Goal: Navigation & Orientation: Find specific page/section

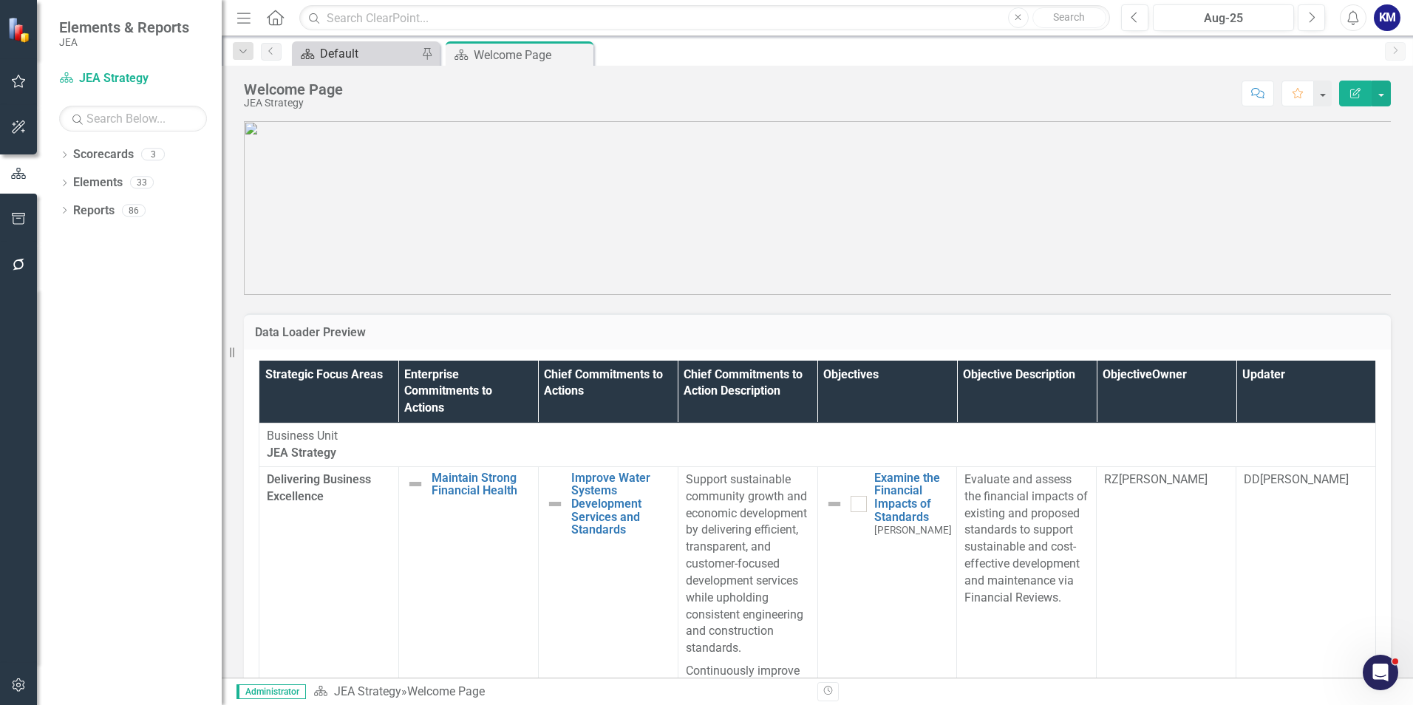
click at [361, 58] on div "Default" at bounding box center [369, 53] width 98 height 18
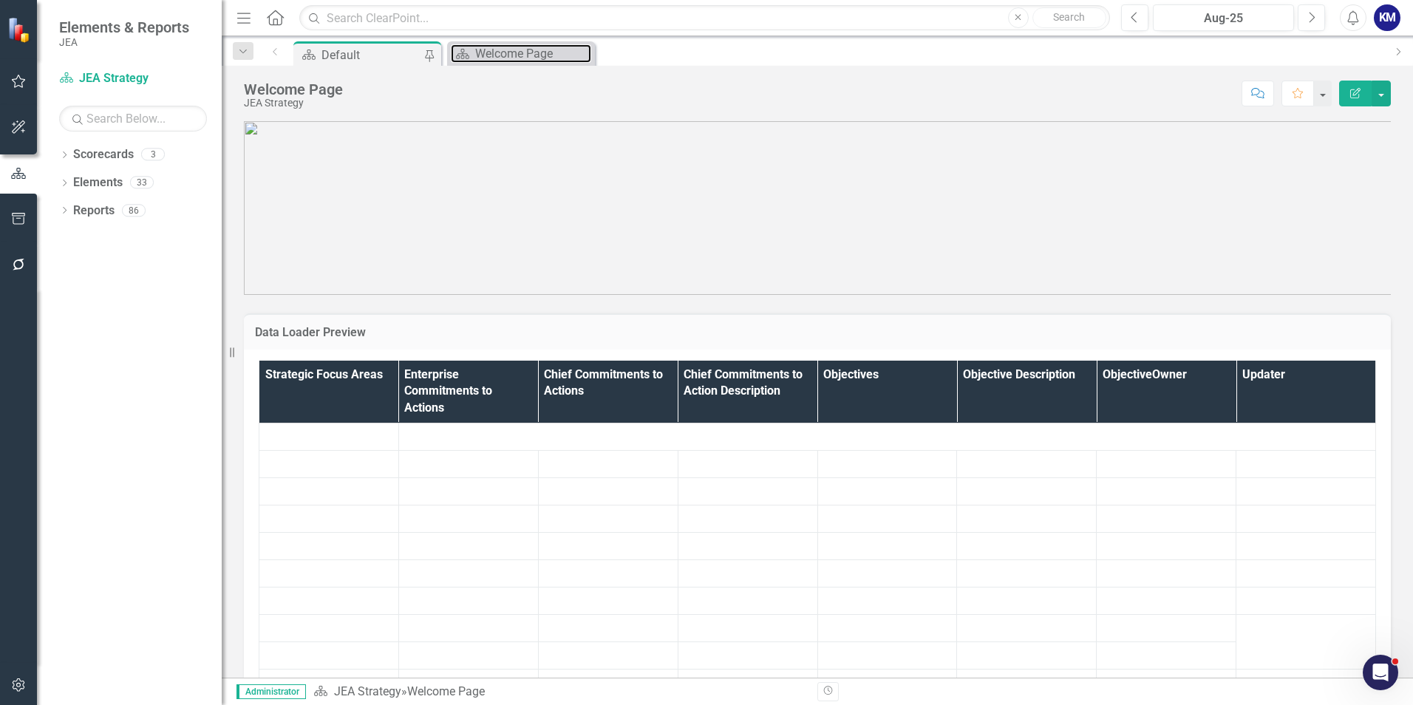
click at [498, 53] on div "Welcome Page" at bounding box center [533, 53] width 116 height 18
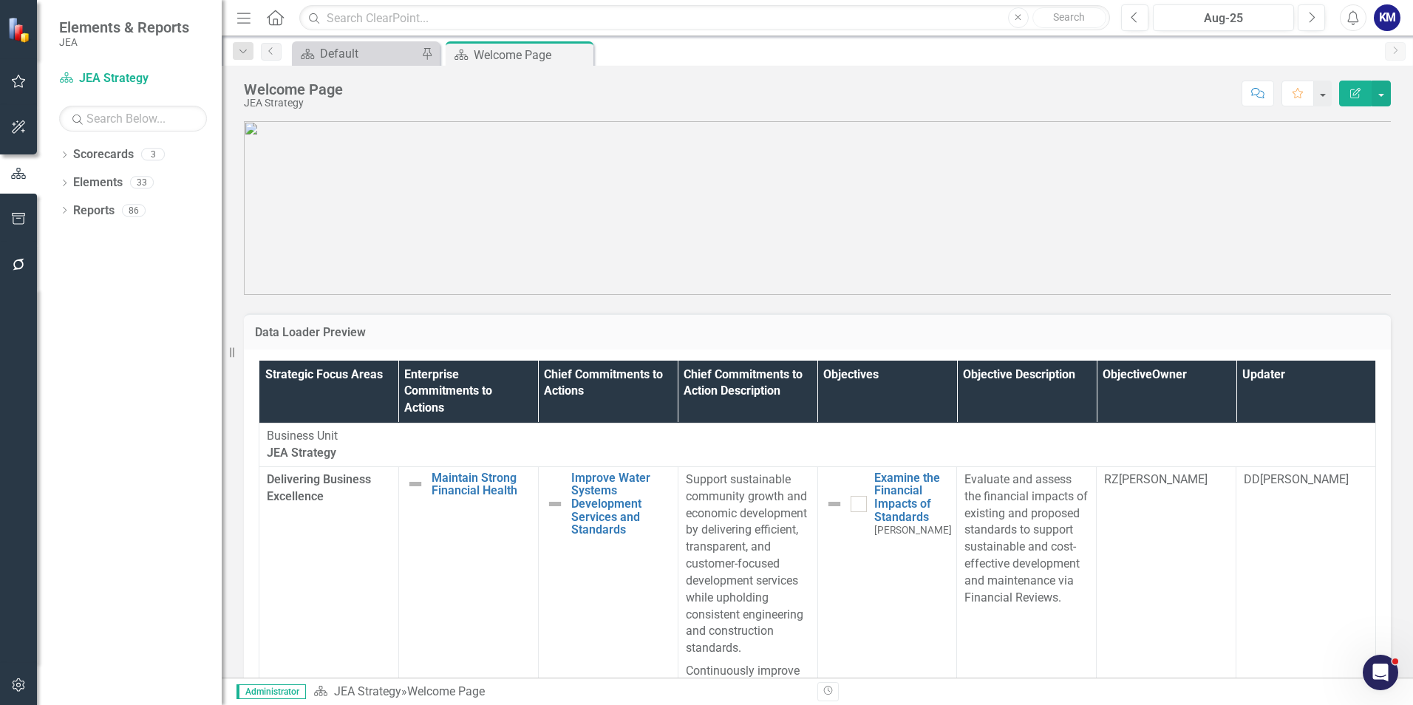
click at [248, 21] on icon "Menu" at bounding box center [243, 18] width 19 height 16
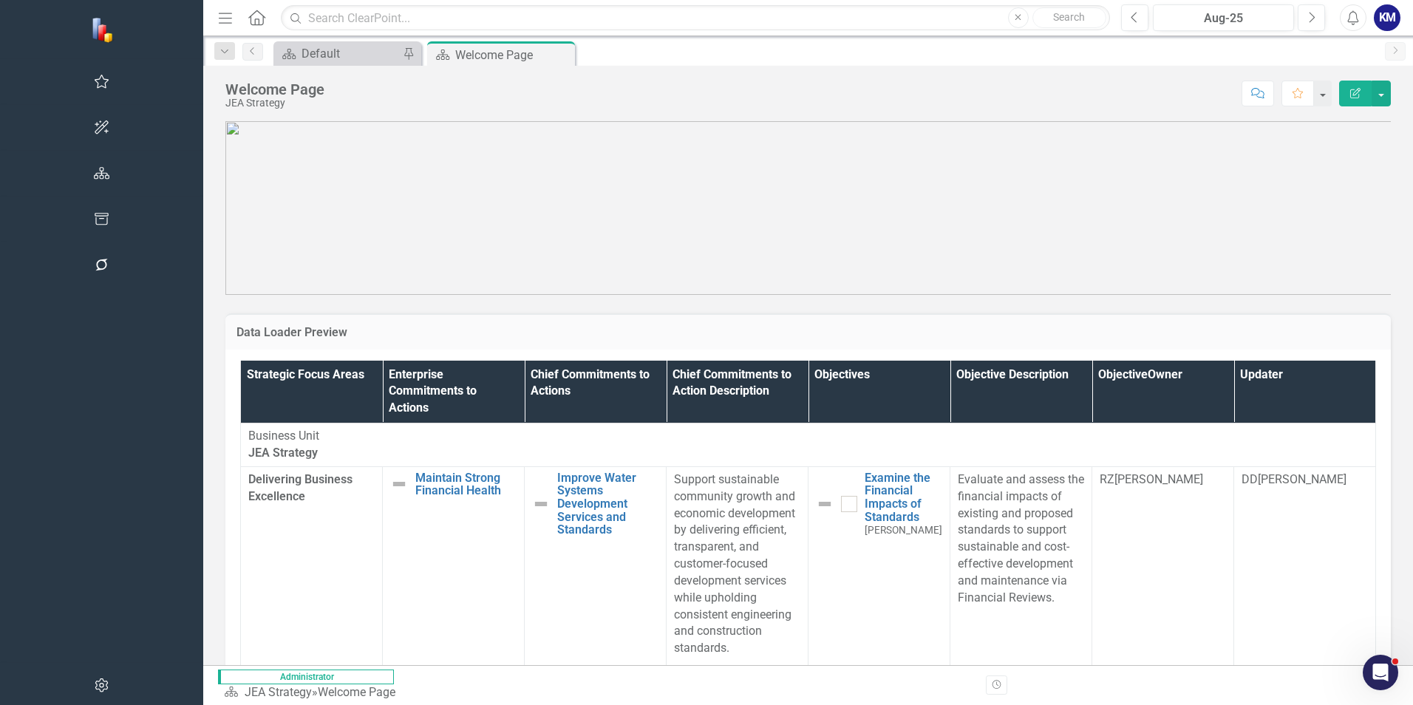
click at [809, 380] on th "Objectives" at bounding box center [880, 392] width 142 height 63
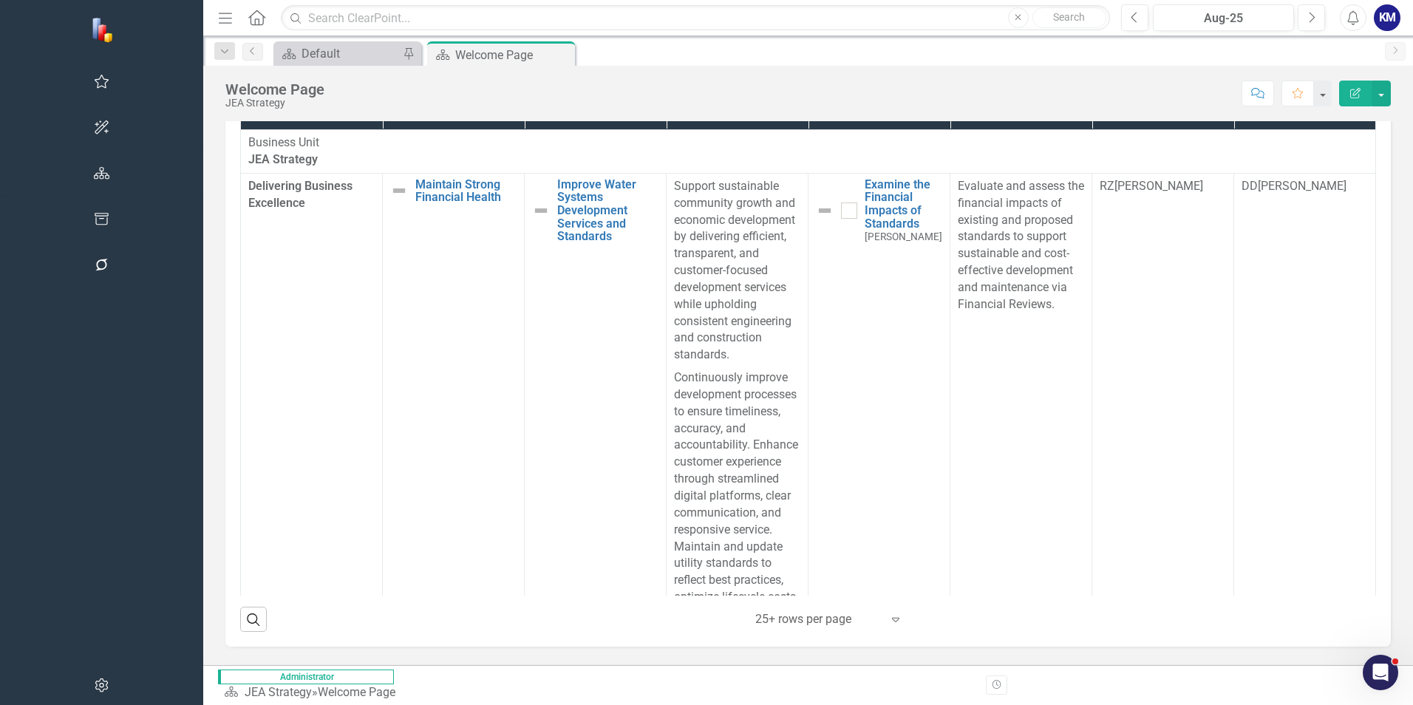
scroll to position [311, 0]
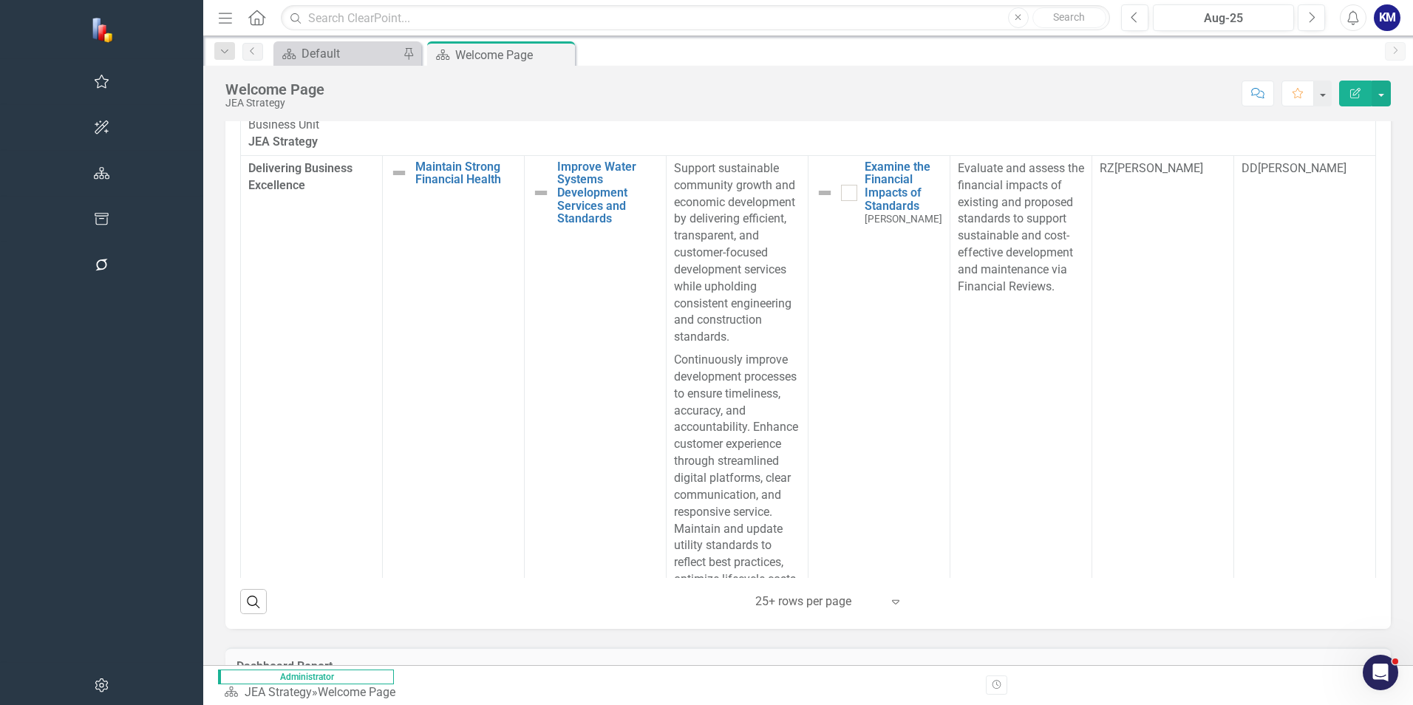
click at [888, 607] on icon "Expand" at bounding box center [895, 602] width 15 height 12
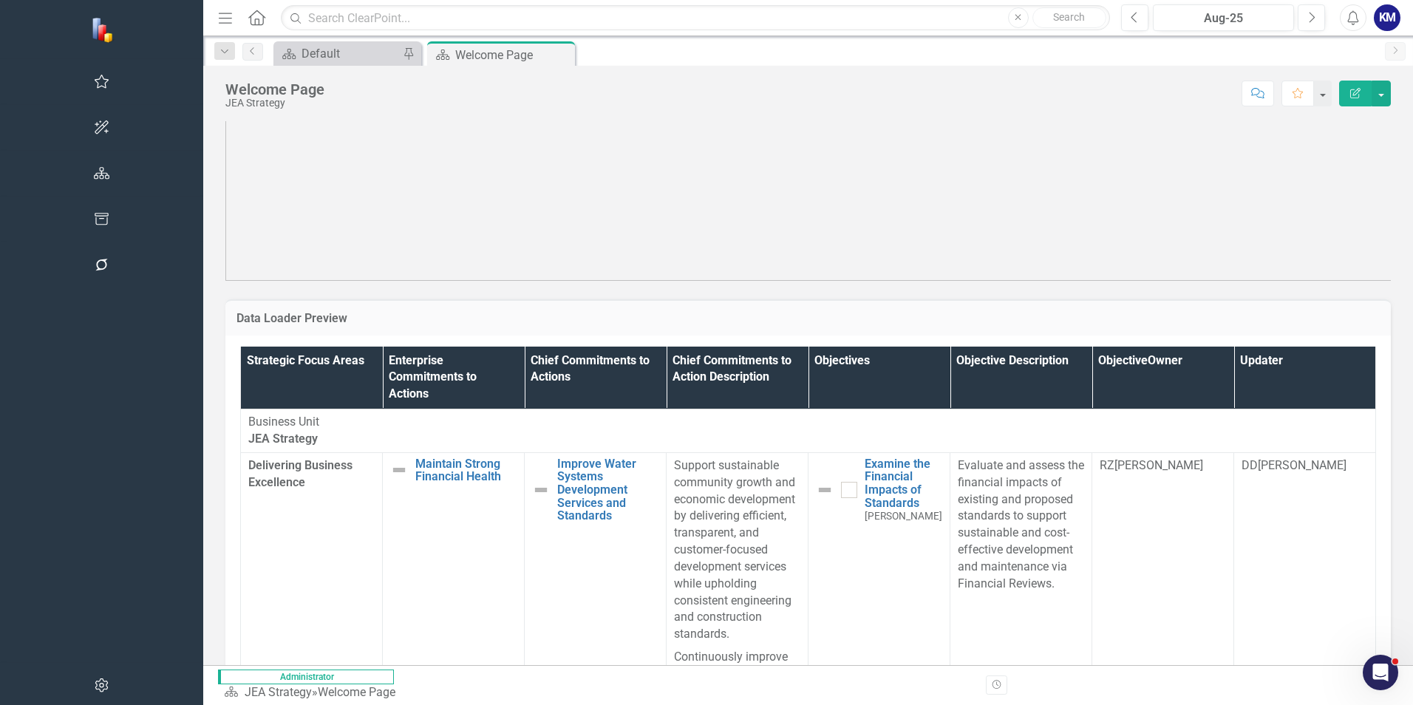
scroll to position [0, 0]
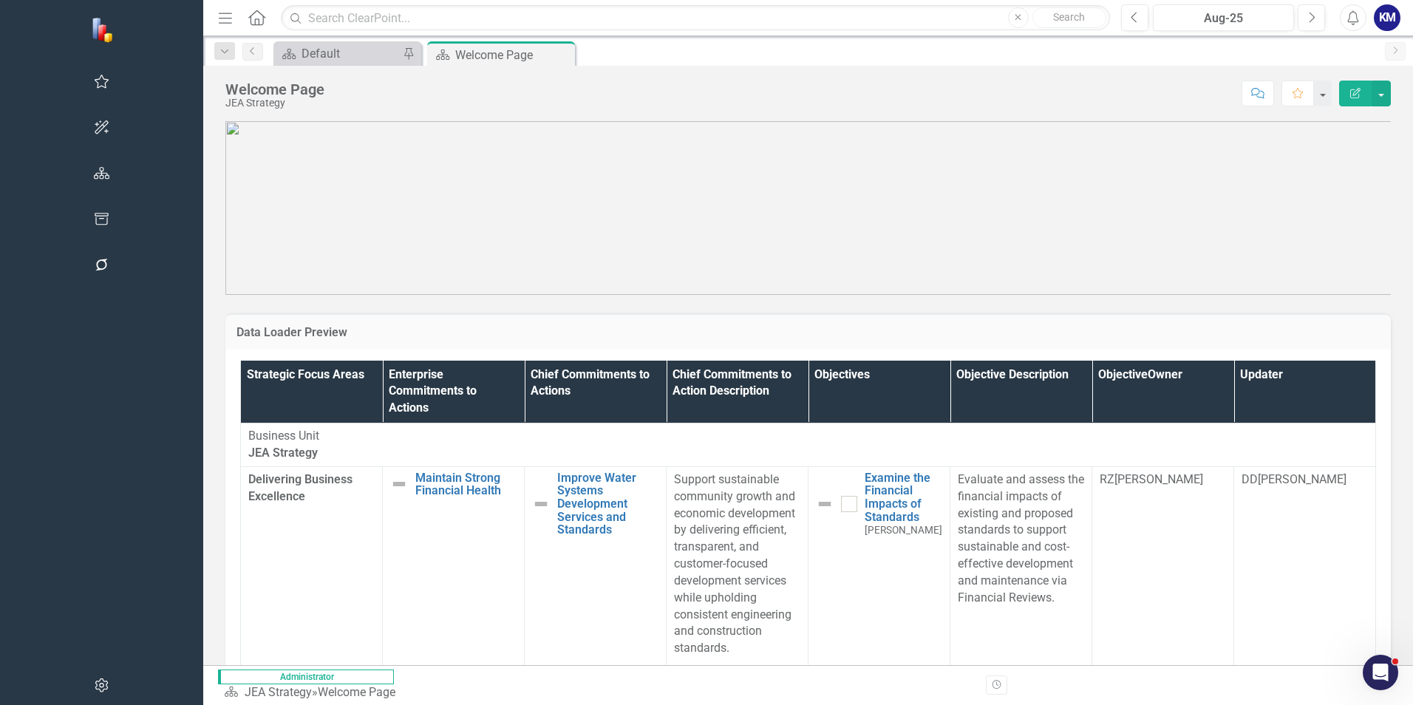
click at [216, 22] on icon "Menu" at bounding box center [225, 18] width 19 height 16
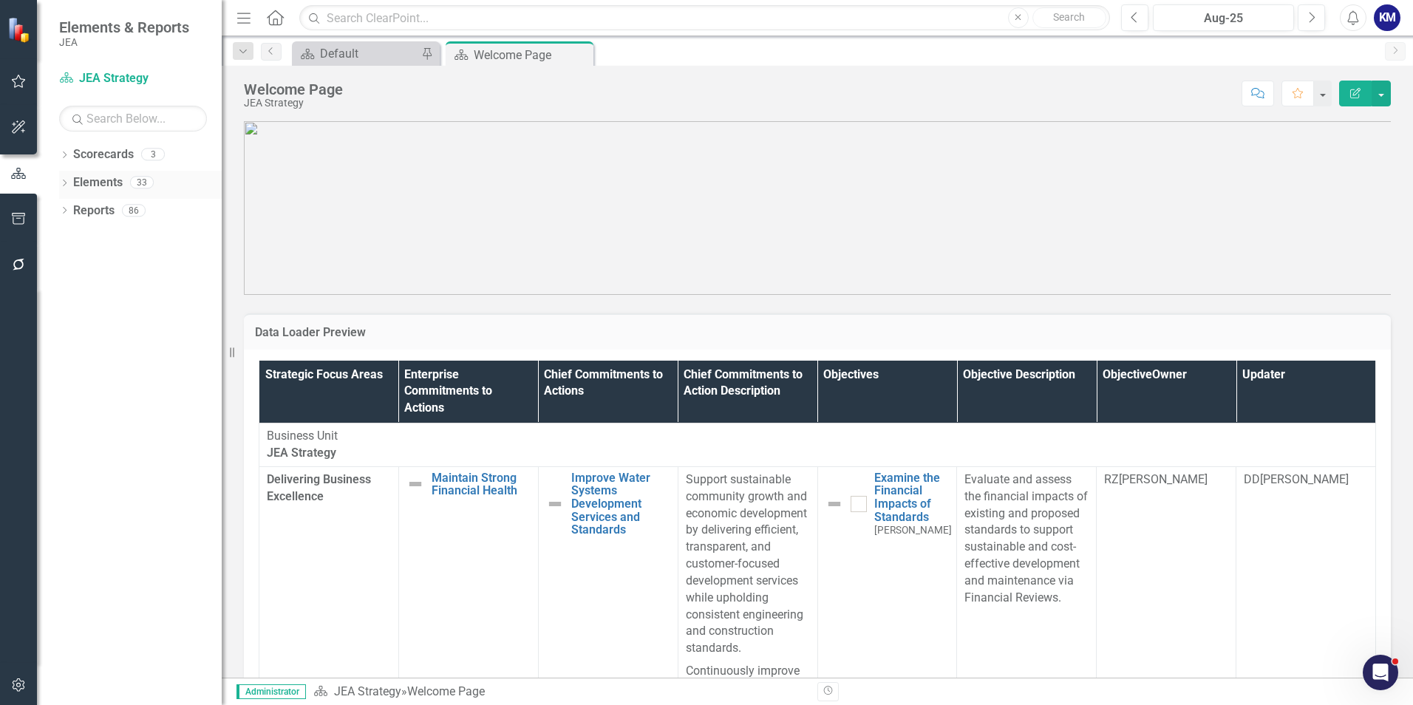
click at [101, 183] on link "Elements" at bounding box center [98, 182] width 50 height 17
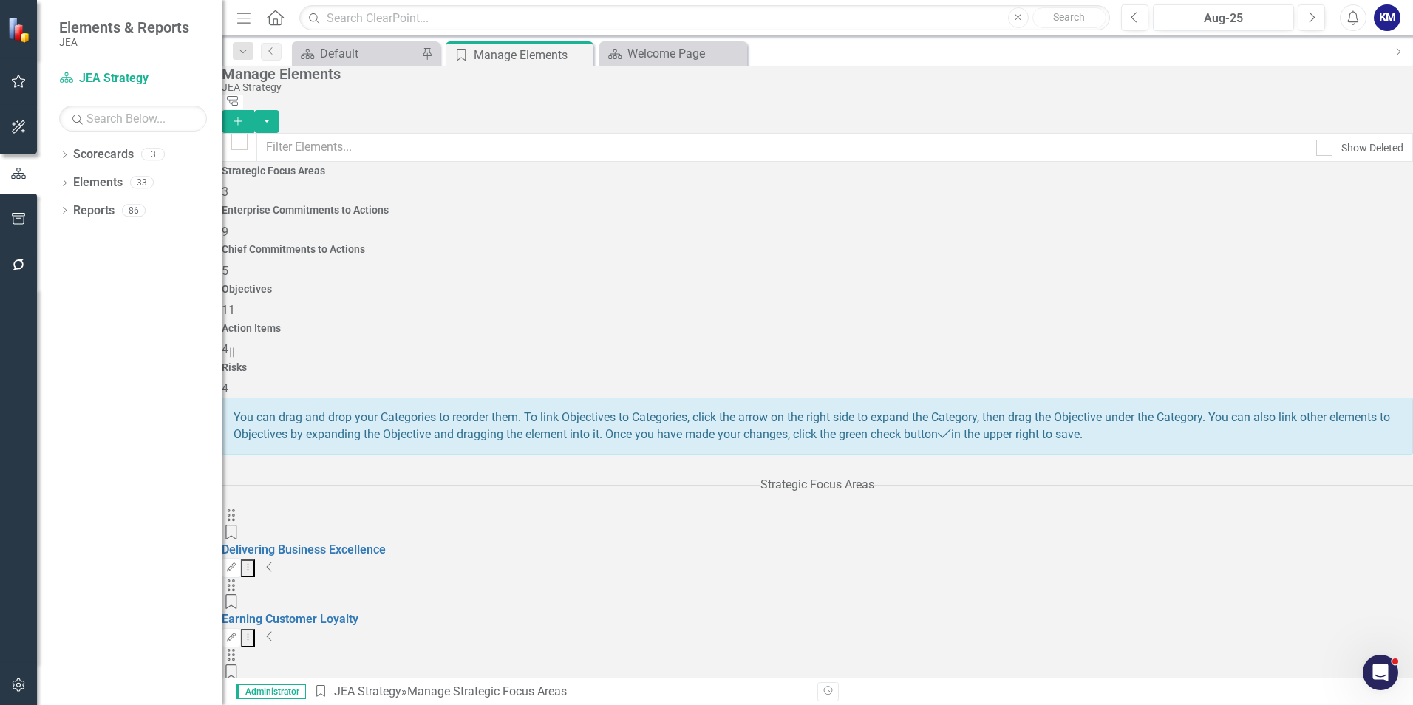
click at [510, 235] on div "Enterprise Commitments to Actions 9" at bounding box center [817, 222] width 1191 height 35
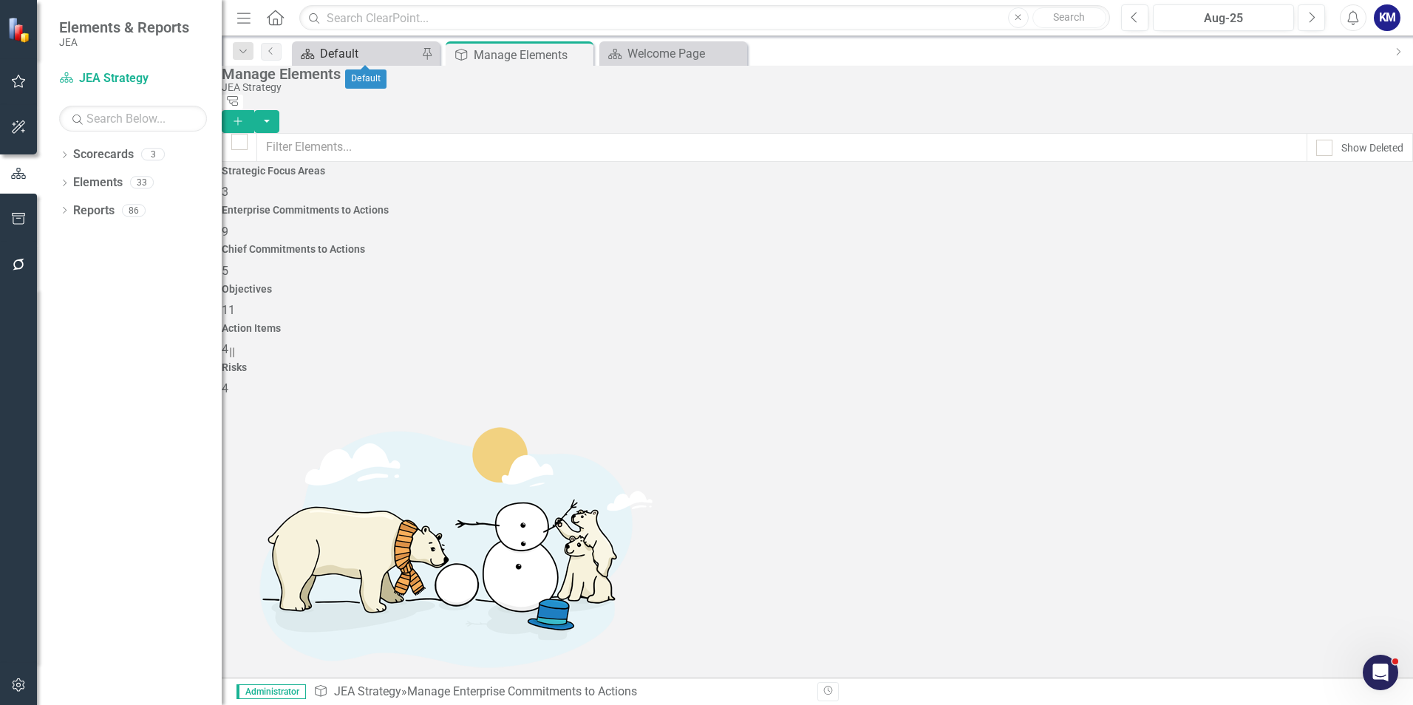
click at [355, 51] on div "Default" at bounding box center [369, 53] width 98 height 18
checkbox input "false"
click at [362, 201] on div "Strategic Focus Areas 3" at bounding box center [817, 183] width 1191 height 35
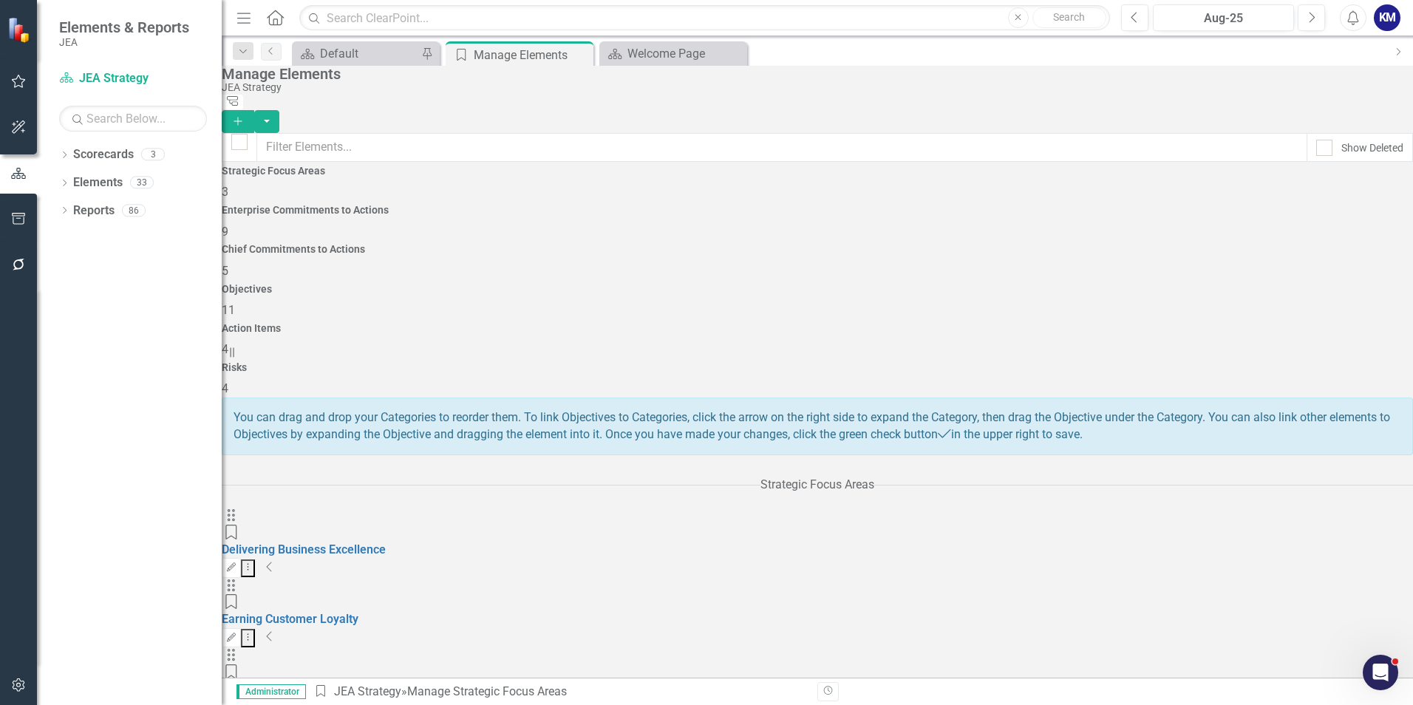
click at [504, 205] on h4 "Enterprise Commitments to Actions" at bounding box center [817, 210] width 1191 height 11
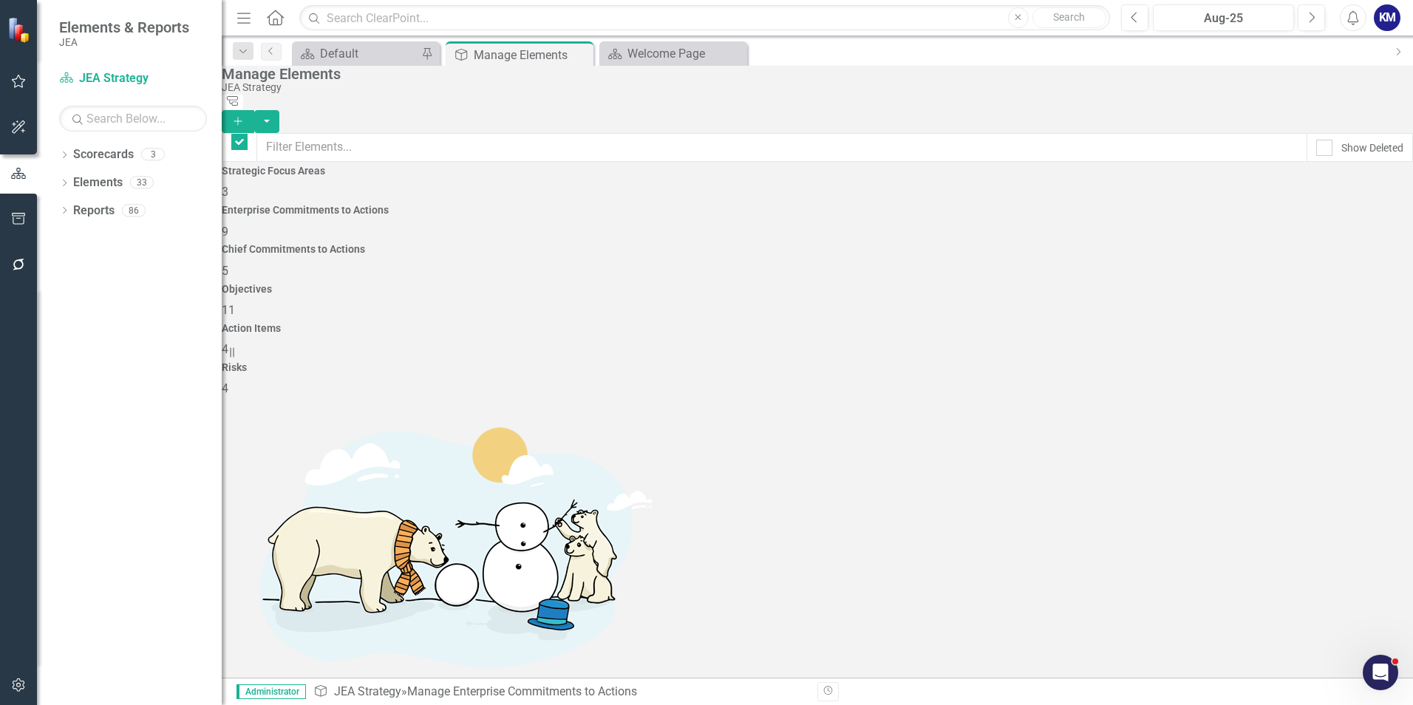
checkbox input "false"
click at [718, 244] on h4 "Chief Commitments to Actions" at bounding box center [817, 249] width 1191 height 11
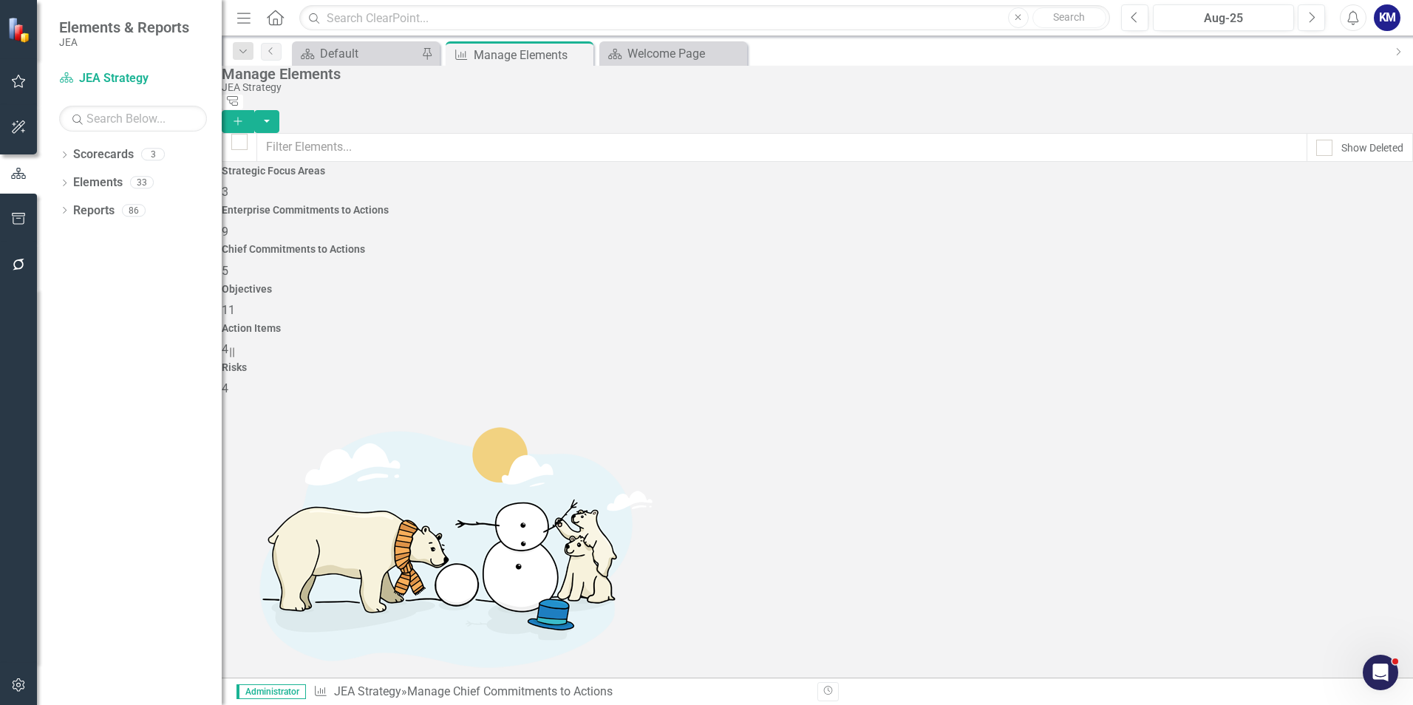
checkbox input "false"
click at [952, 284] on div "Objectives 11" at bounding box center [817, 301] width 1191 height 35
click at [732, 244] on div "Chief Commitments to Actions 5" at bounding box center [817, 261] width 1191 height 35
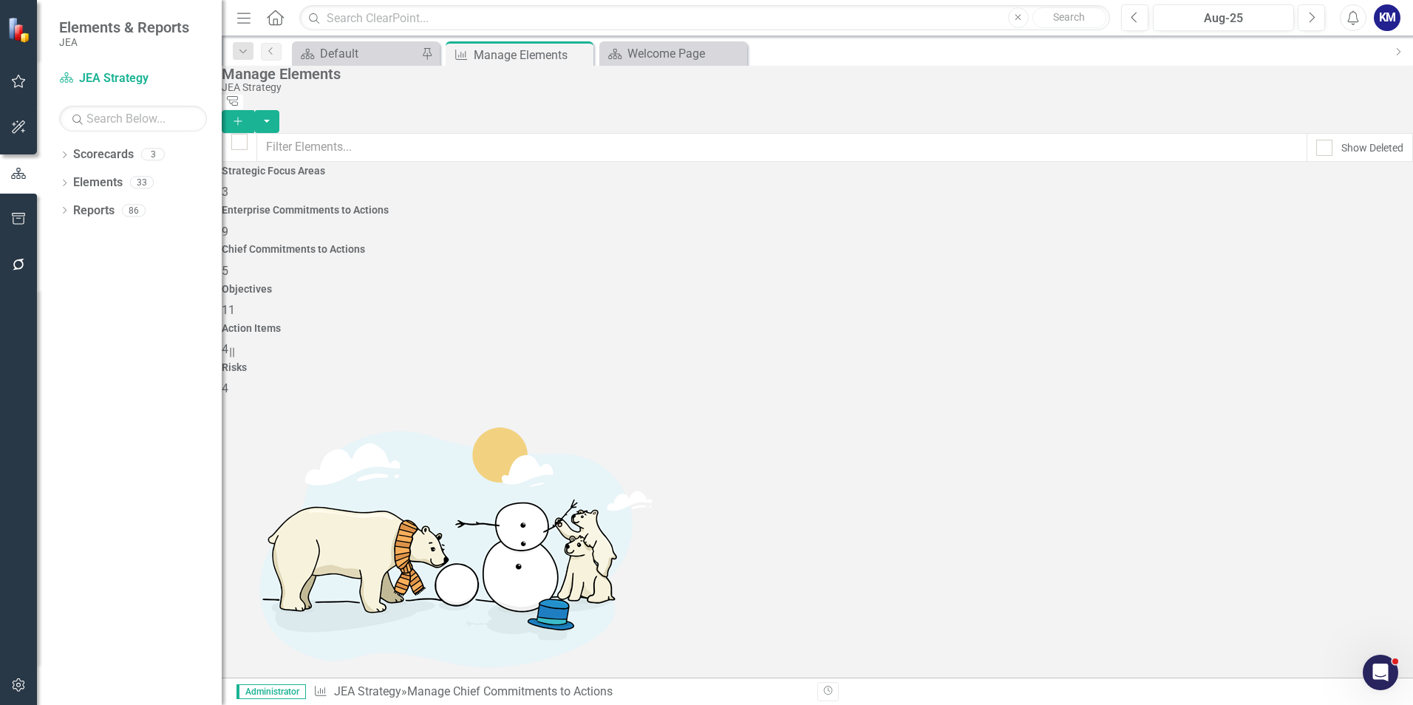
click at [534, 219] on div "Enterprise Commitments to Actions 9" at bounding box center [817, 222] width 1191 height 35
click at [879, 284] on div "Objectives 11" at bounding box center [817, 301] width 1191 height 35
click at [325, 201] on div "3" at bounding box center [817, 192] width 1191 height 17
